Goal: Task Accomplishment & Management: Manage account settings

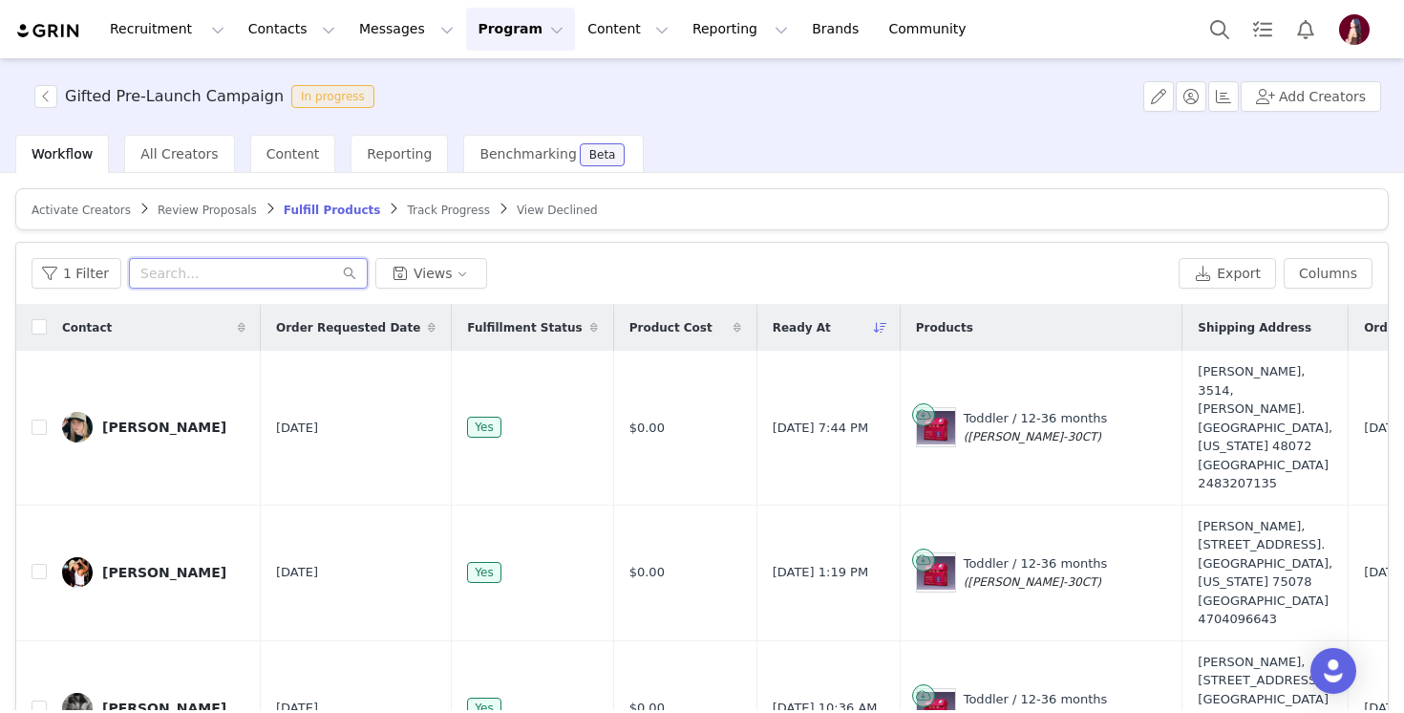
click at [219, 271] on input "text" at bounding box center [248, 273] width 239 height 31
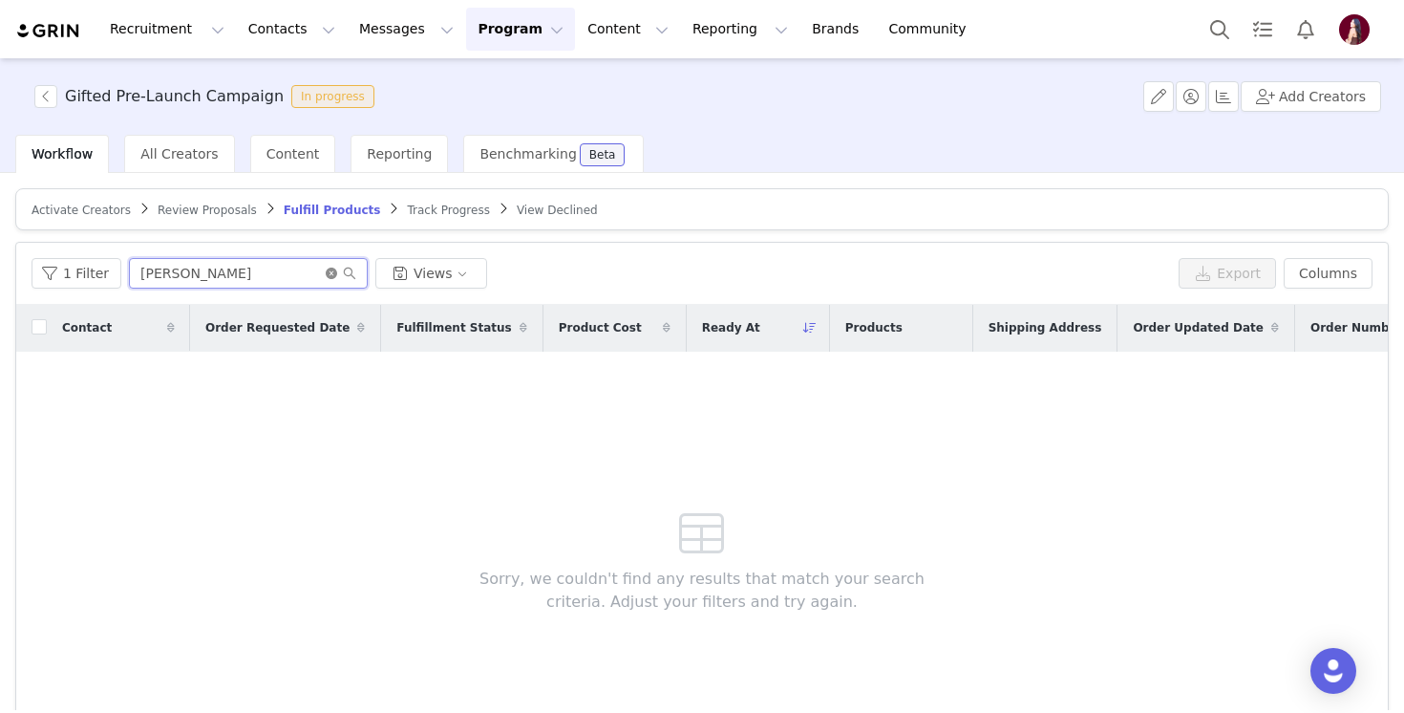
type input "[PERSON_NAME]"
click at [327, 271] on icon "icon: close-circle" at bounding box center [331, 272] width 11 height 11
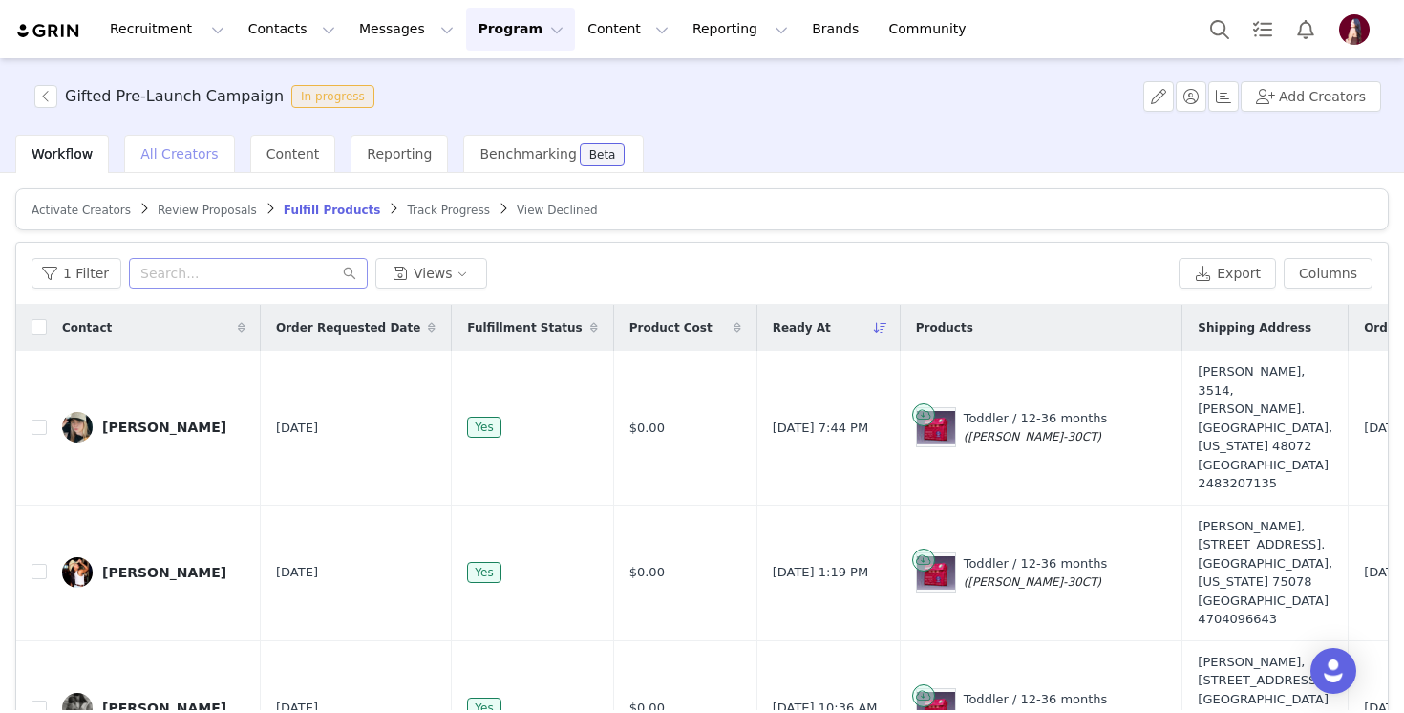
click at [170, 159] on span "All Creators" at bounding box center [178, 153] width 77 height 15
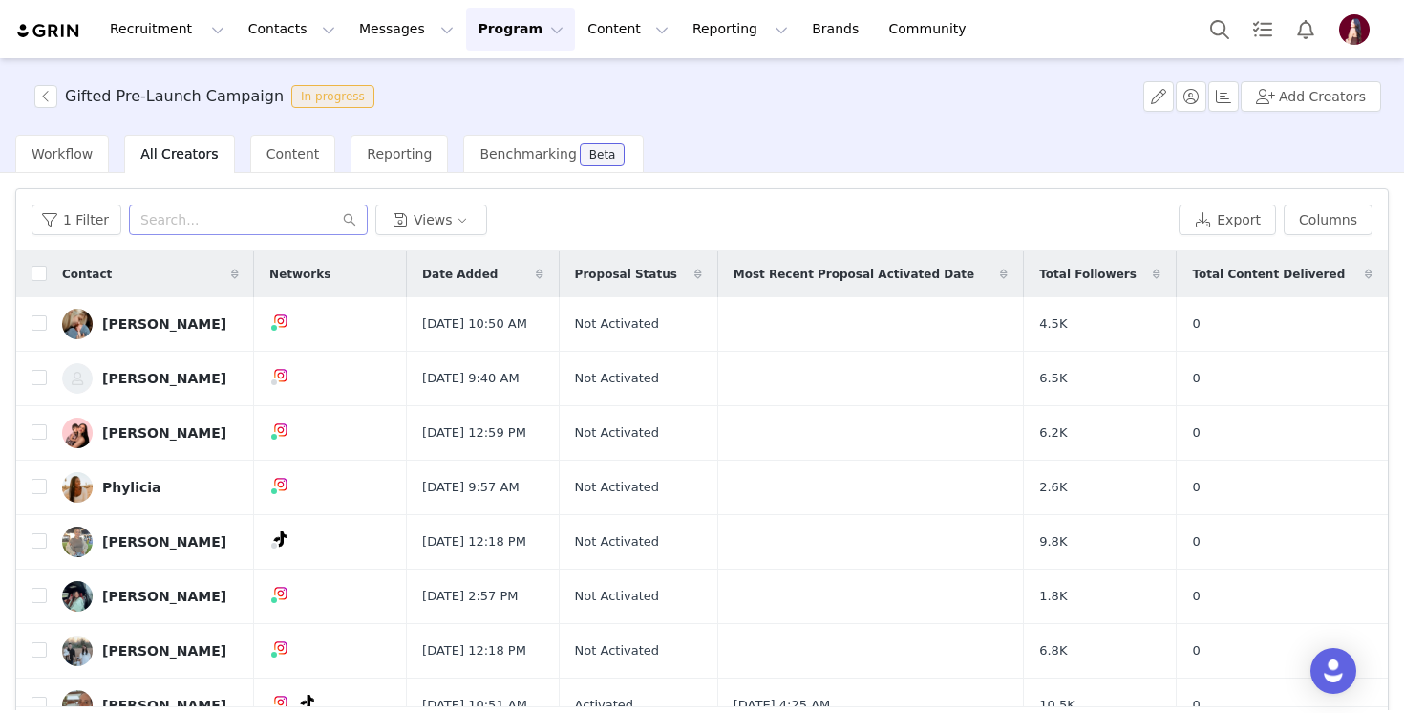
drag, startPoint x: 224, startPoint y: 243, endPoint x: 224, endPoint y: 231, distance: 11.5
click at [224, 243] on div "1 Filter Views Export Columns" at bounding box center [702, 220] width 1372 height 62
click at [227, 207] on input "text" at bounding box center [248, 219] width 239 height 31
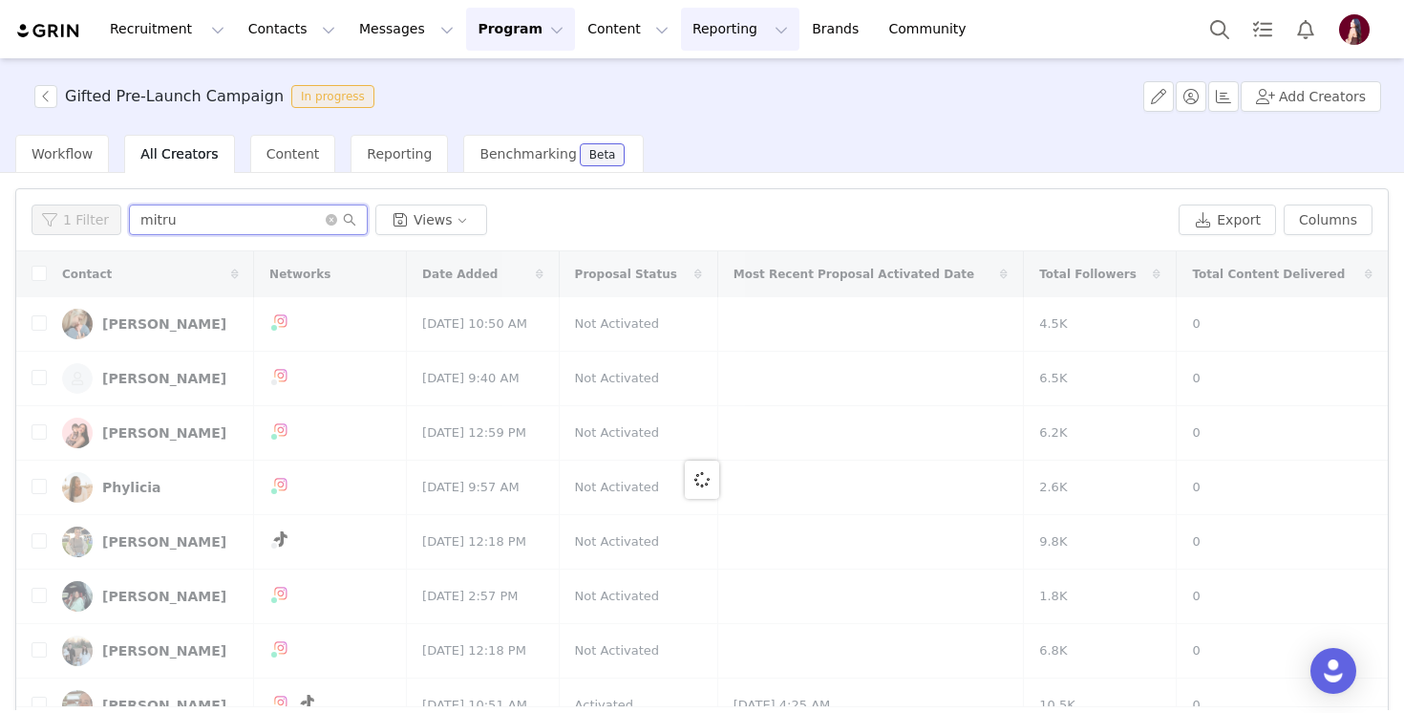
type input "mitru"
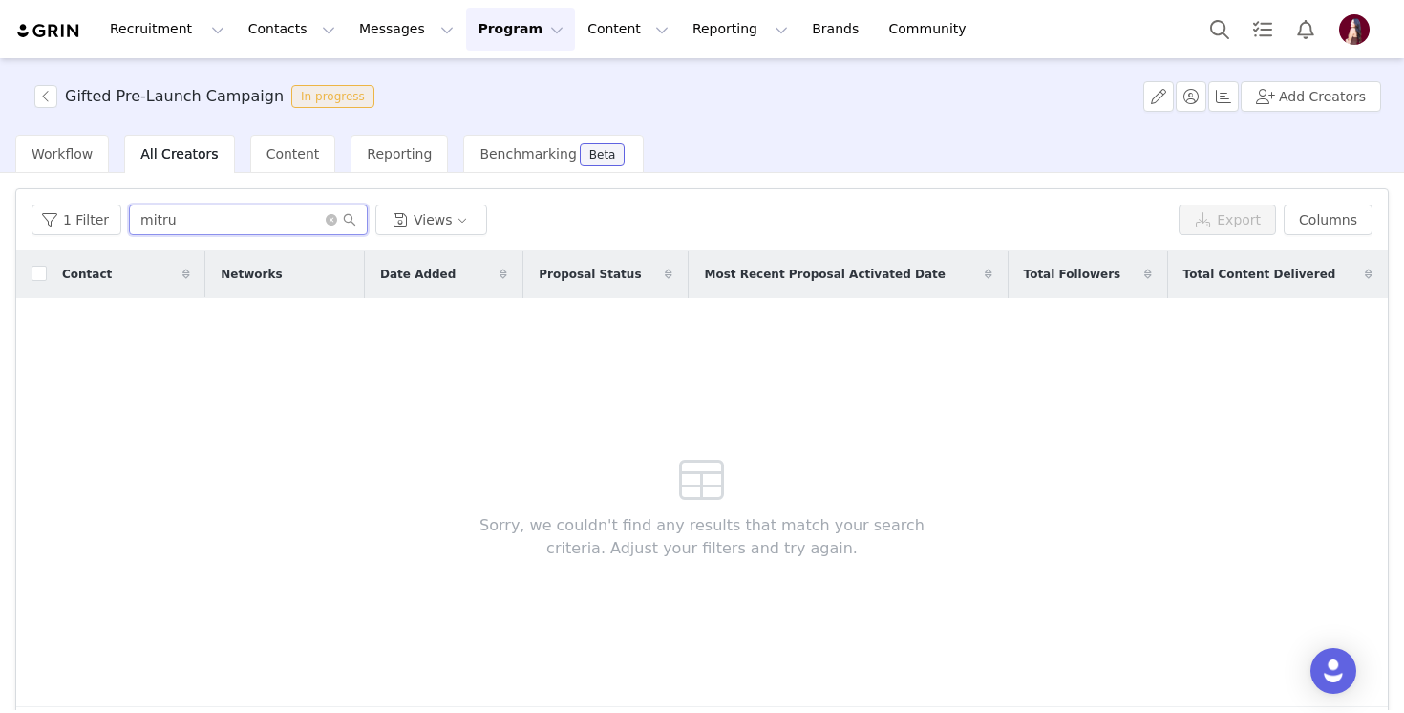
click at [330, 228] on input "mitru" at bounding box center [248, 219] width 239 height 31
click at [330, 225] on icon "icon: close-circle" at bounding box center [331, 219] width 11 height 11
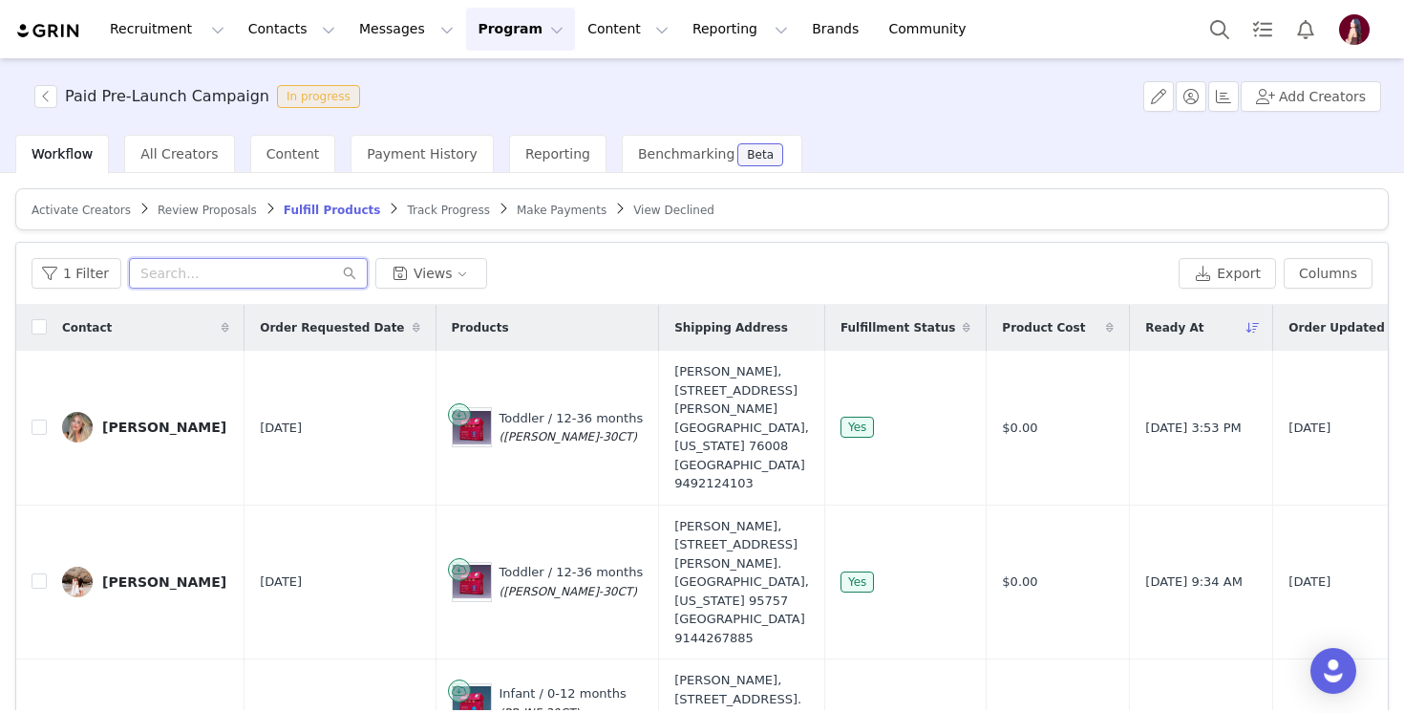
click at [202, 279] on input "text" at bounding box center [248, 273] width 239 height 31
type input ","
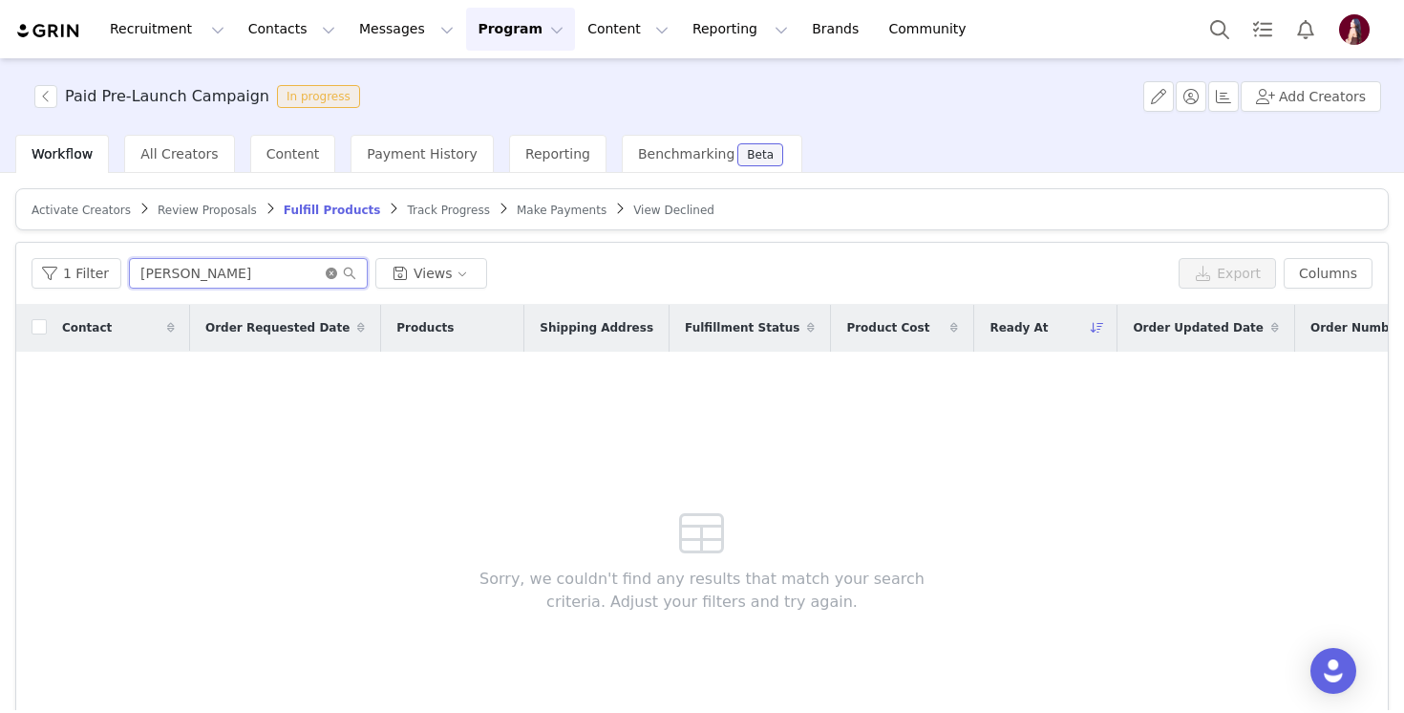
type input "[PERSON_NAME]"
click at [326, 271] on icon "icon: close-circle" at bounding box center [331, 272] width 11 height 11
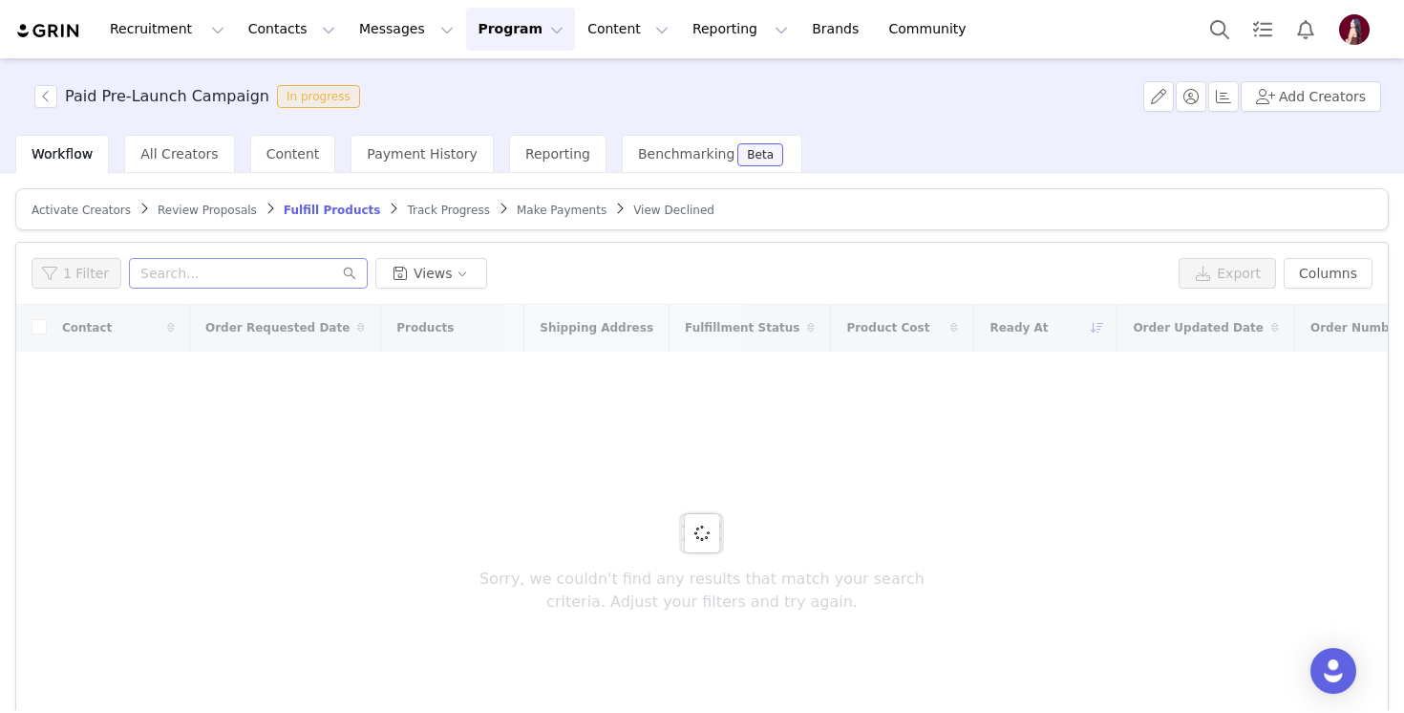
click at [206, 210] on span "Review Proposals" at bounding box center [207, 209] width 99 height 13
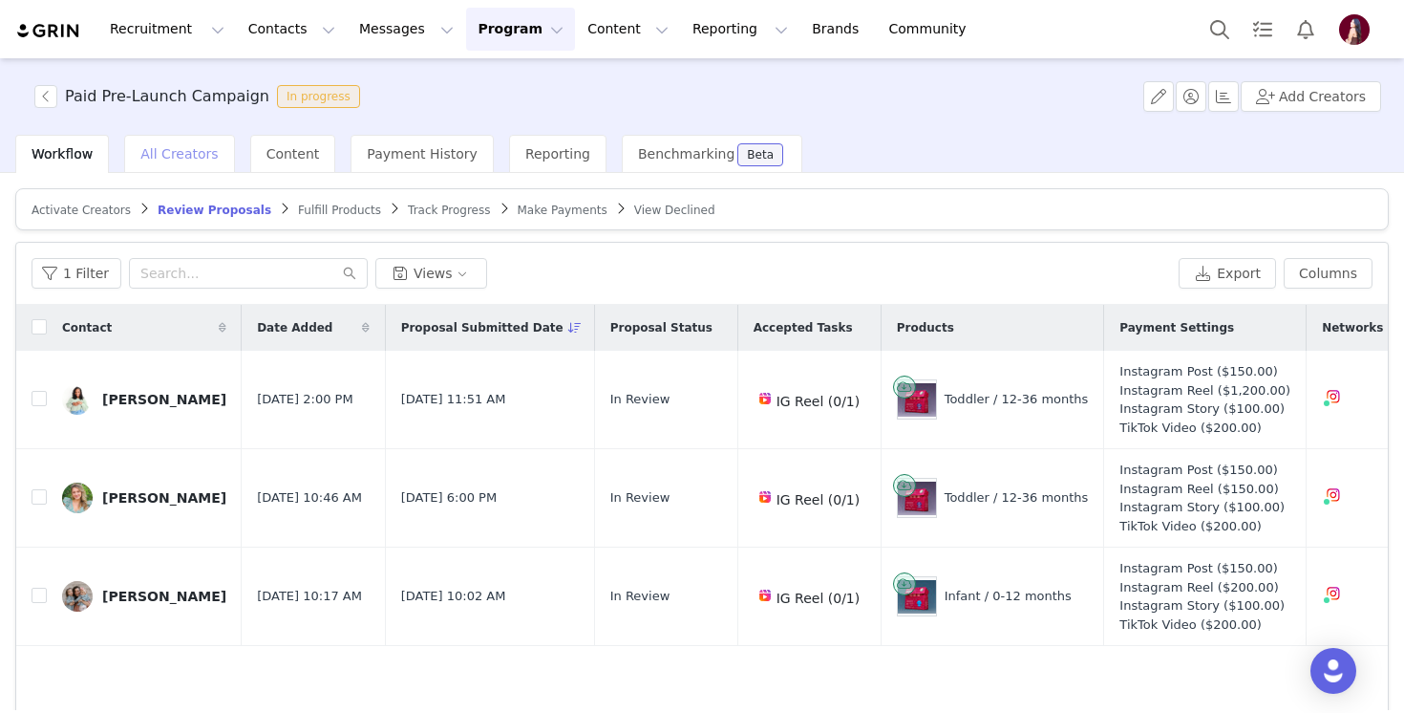
click at [187, 158] on span "All Creators" at bounding box center [178, 153] width 77 height 15
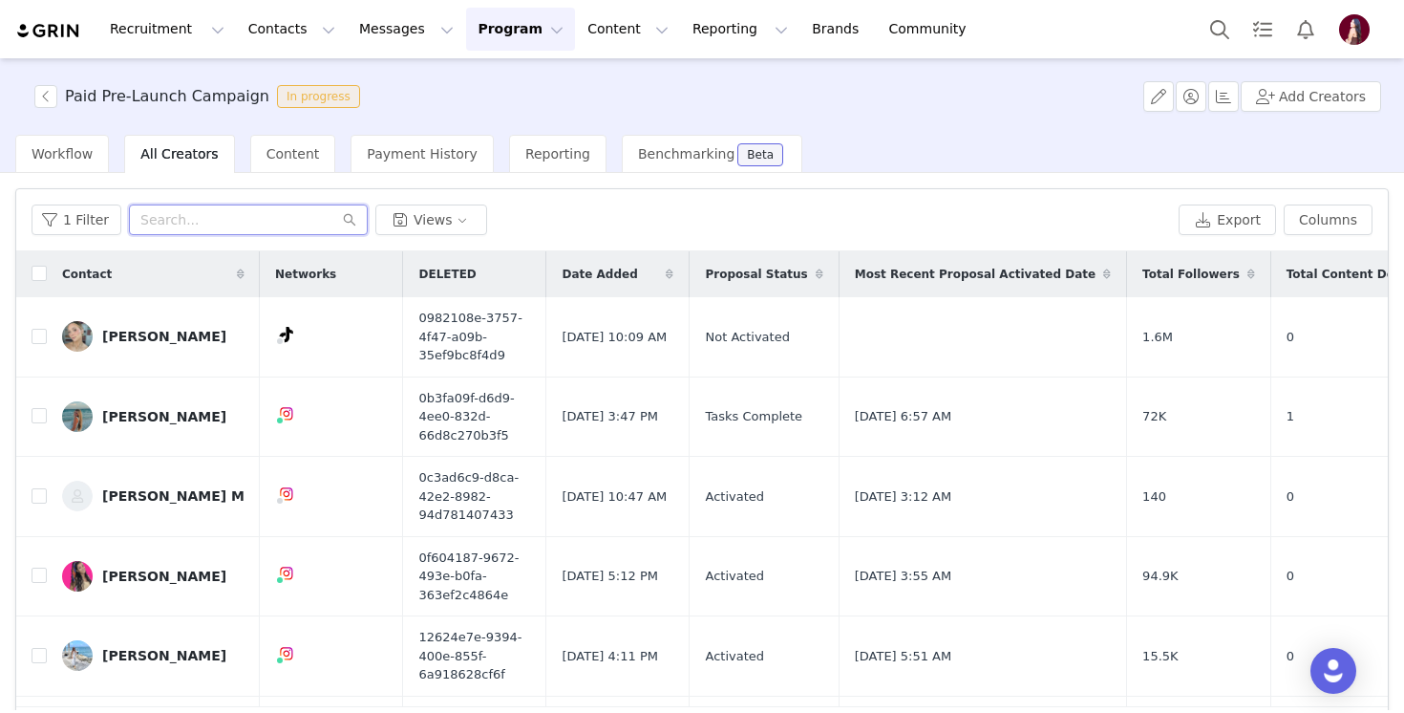
click at [197, 231] on input "text" at bounding box center [248, 219] width 239 height 31
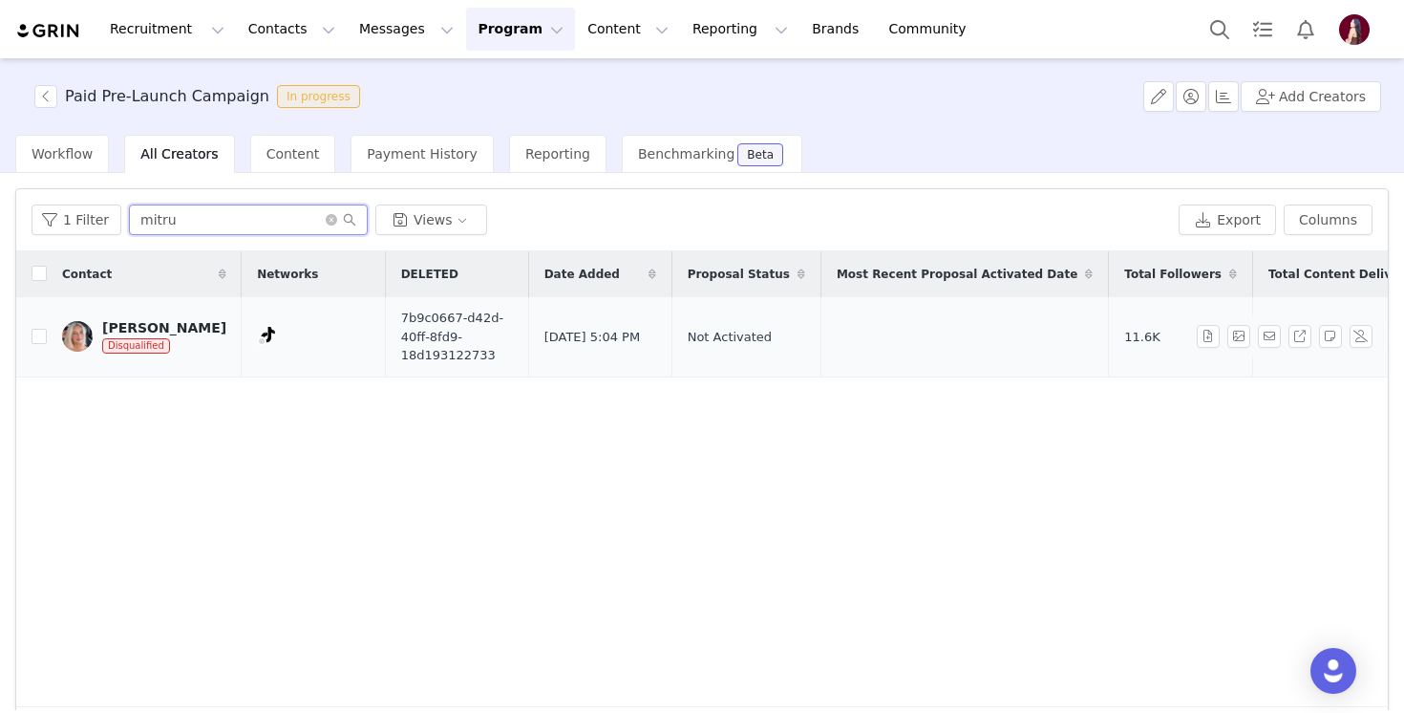
type input "mitru"
click at [121, 320] on div "[PERSON_NAME]" at bounding box center [164, 327] width 124 height 15
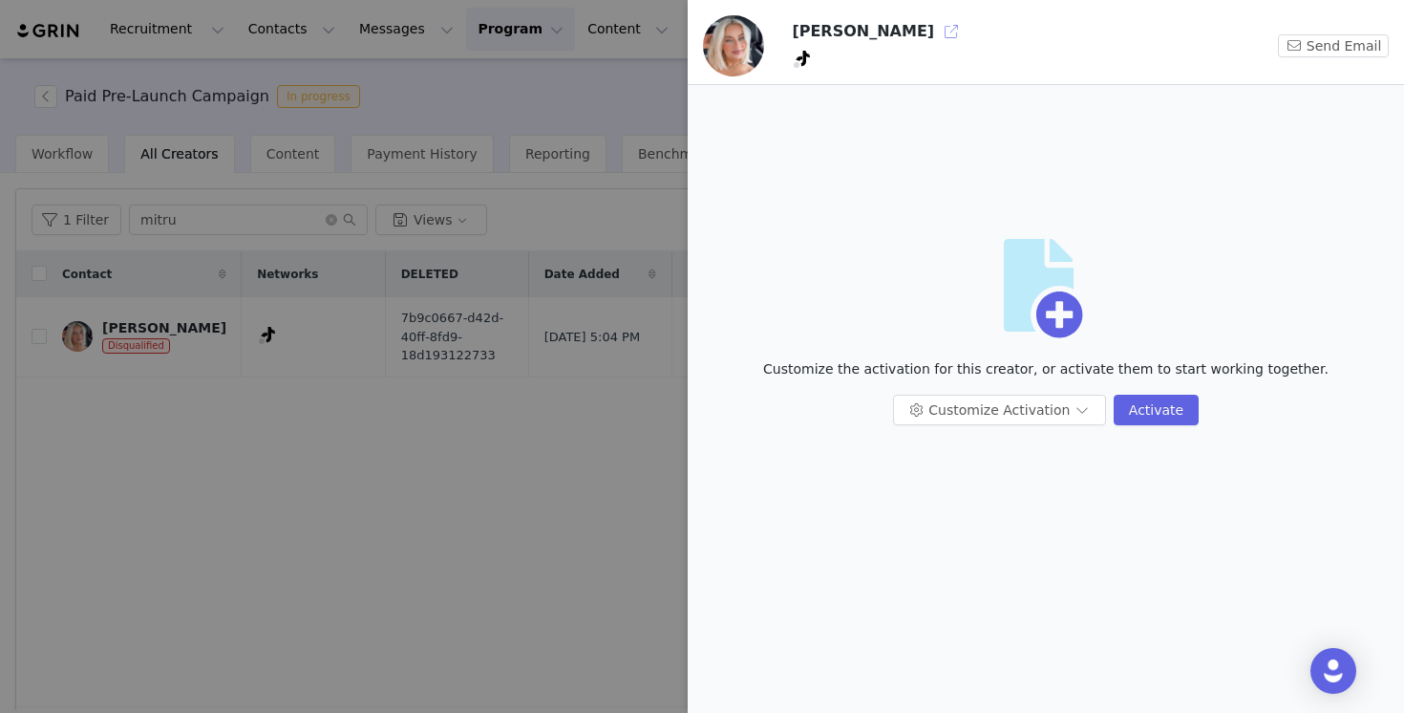
click at [936, 32] on button "button" at bounding box center [951, 31] width 31 height 31
click at [479, 297] on div at bounding box center [702, 356] width 1404 height 713
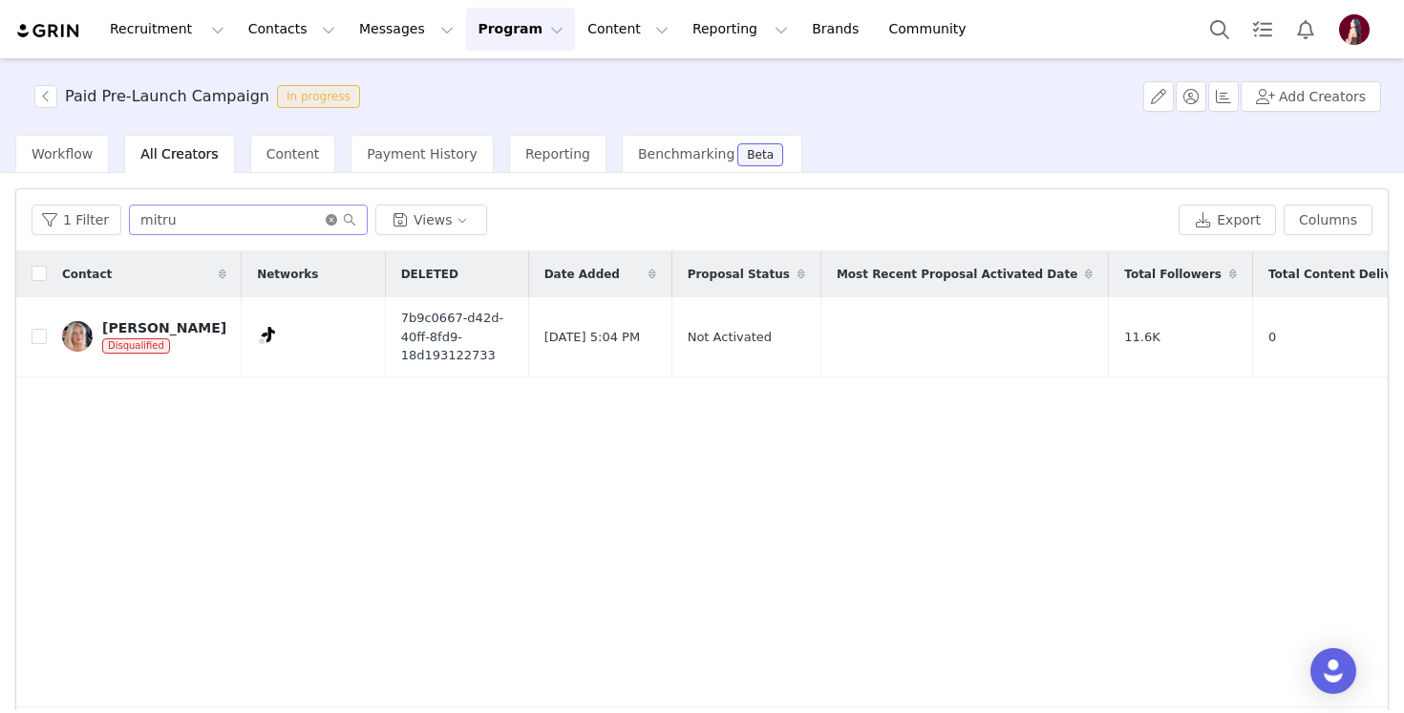
click at [328, 219] on icon "icon: close-circle" at bounding box center [331, 219] width 11 height 11
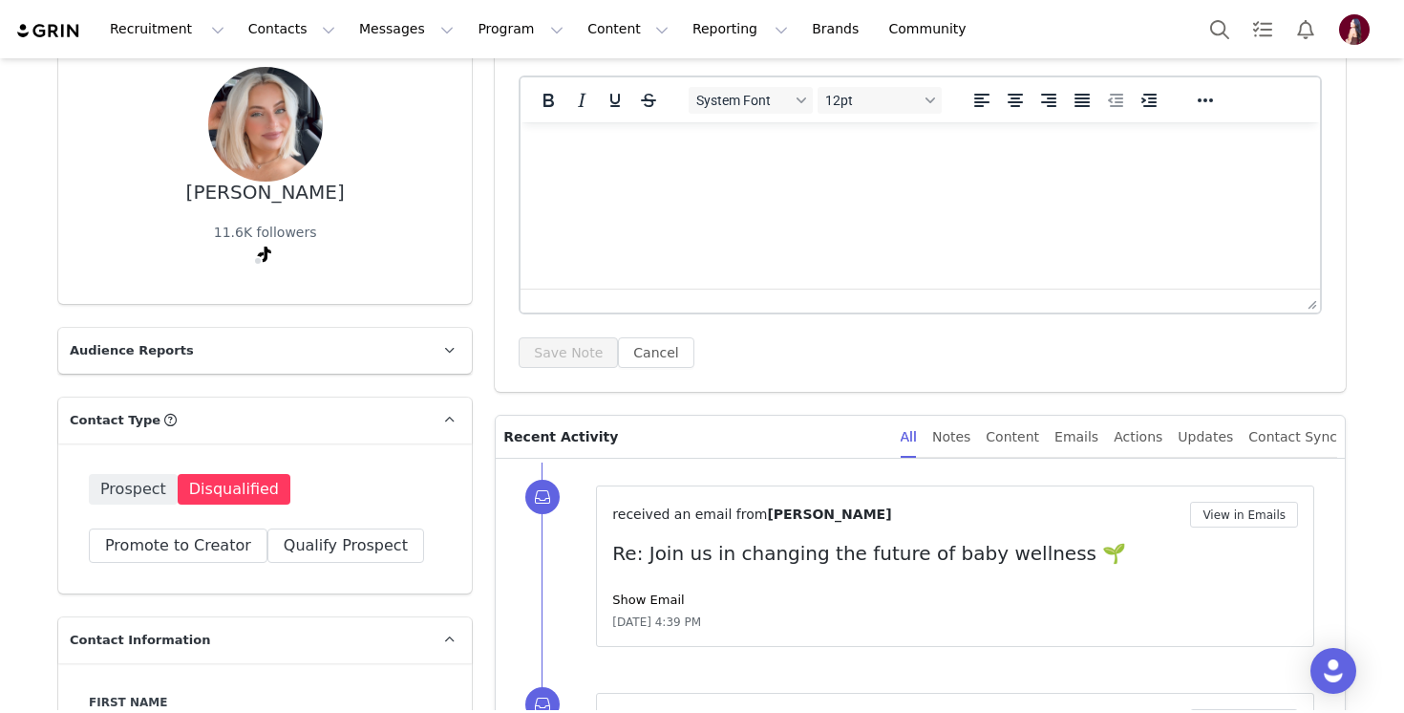
scroll to position [180, 0]
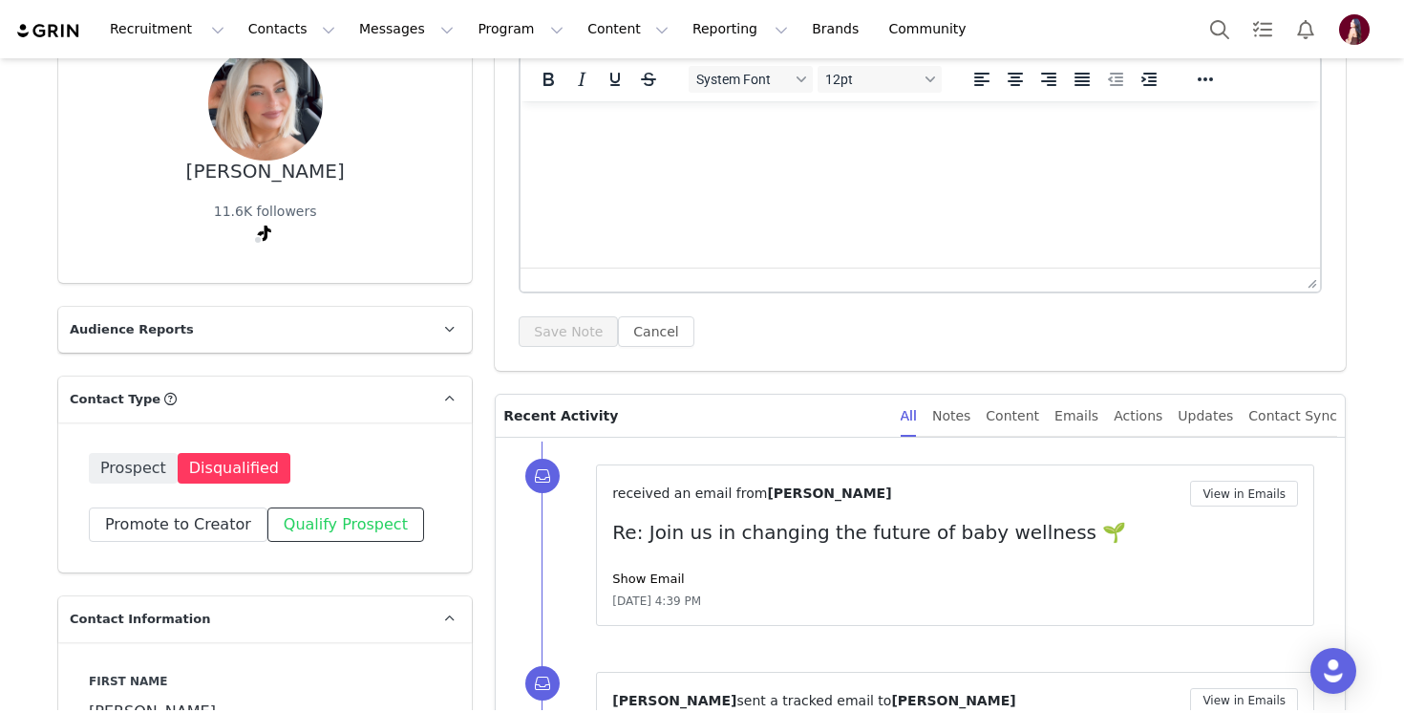
click at [350, 530] on button "Qualify Prospect" at bounding box center [345, 524] width 157 height 34
